Goal: Transaction & Acquisition: Purchase product/service

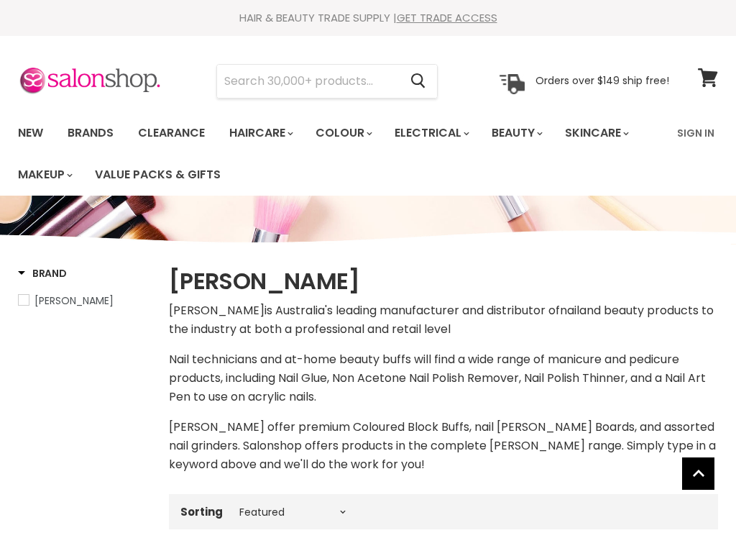
select select "manual"
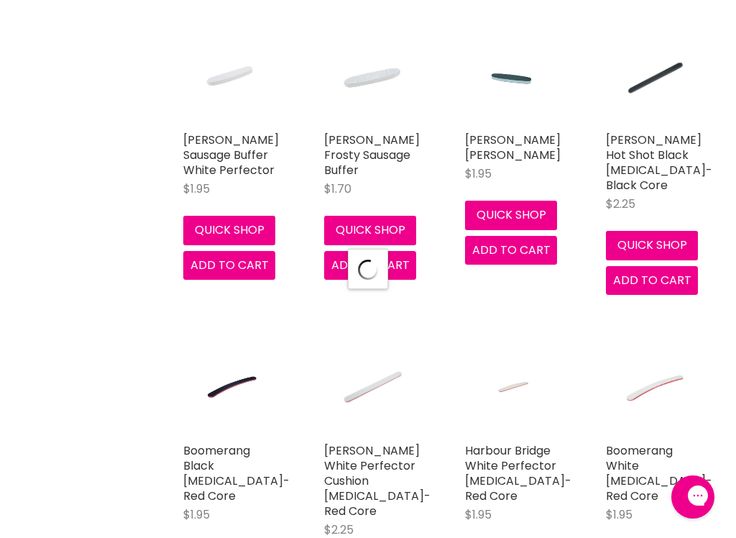
scroll to position [3498, 0]
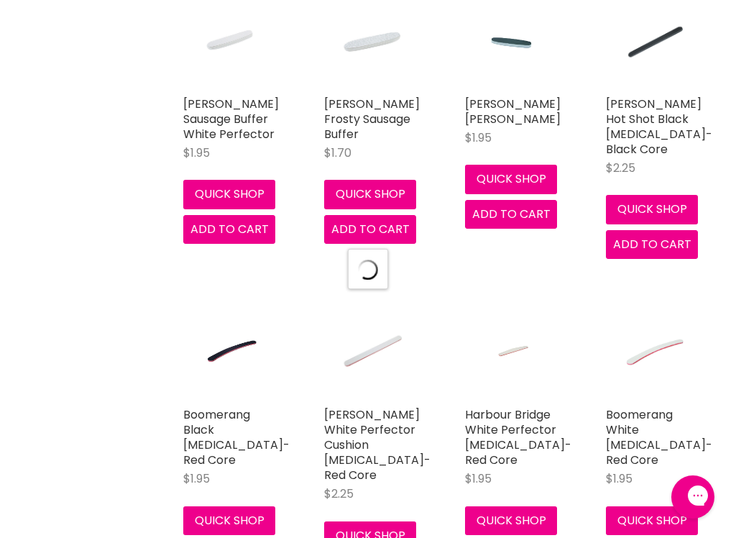
select select "manual"
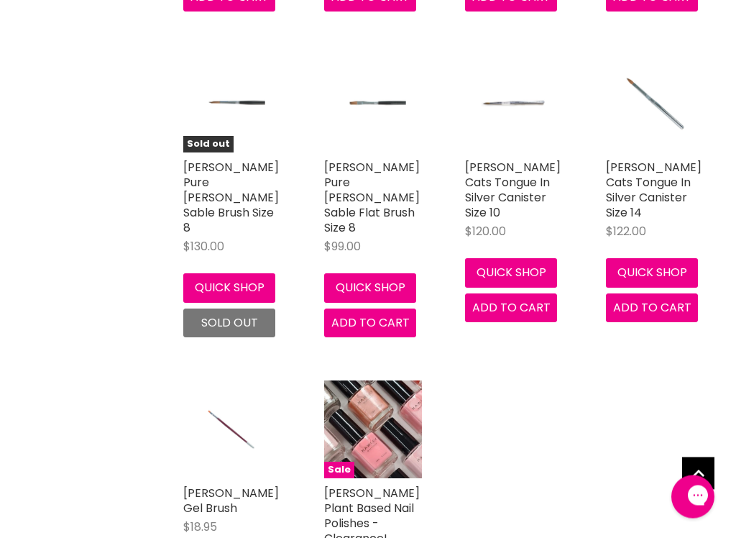
scroll to position [5344, 0]
click at [386, 380] on img "Main content" at bounding box center [373, 429] width 98 height 98
select select "manual"
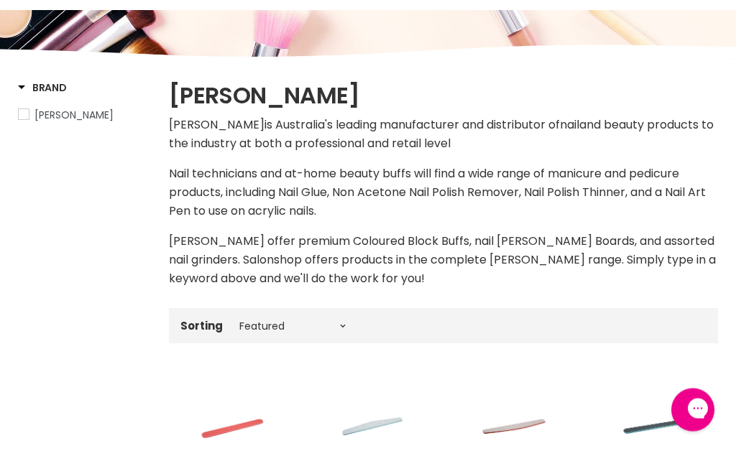
scroll to position [93, 0]
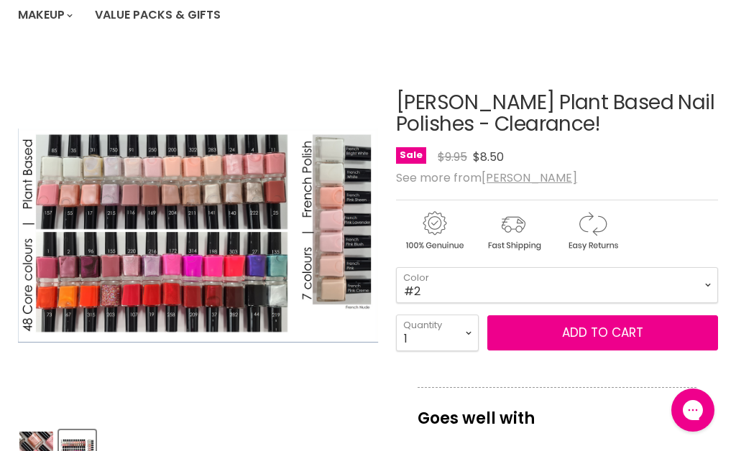
scroll to position [136, 0]
